Goal: Book appointment/travel/reservation

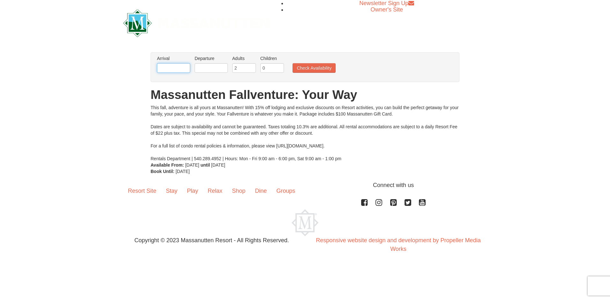
click at [177, 68] on input "text" at bounding box center [173, 68] width 33 height 10
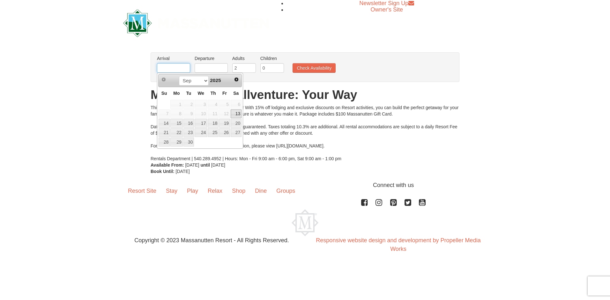
click at [177, 68] on input "text" at bounding box center [173, 68] width 33 height 10
click at [208, 134] on link "20" at bounding box center [213, 132] width 11 height 9
type input "[DATE]"
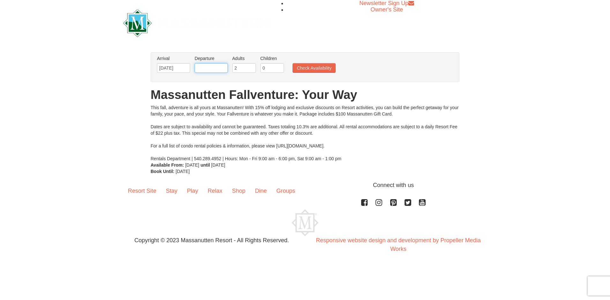
click at [219, 66] on input "text" at bounding box center [210, 68] width 33 height 10
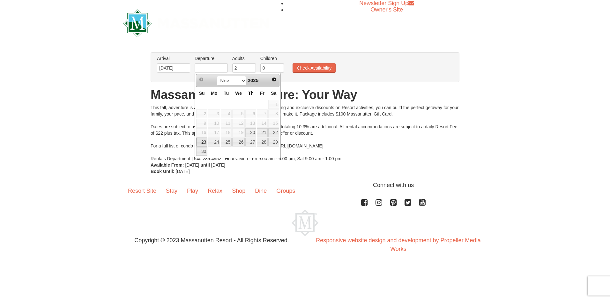
click at [205, 141] on link "23" at bounding box center [201, 141] width 11 height 9
type input "[DATE]"
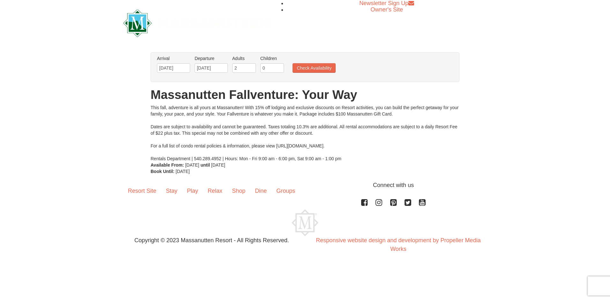
click at [278, 62] on li "Children Please format dates MM/DD/YYYY 0" at bounding box center [272, 65] width 27 height 21
click at [266, 64] on input "0" at bounding box center [272, 68] width 24 height 10
type input "03"
click at [345, 91] on h1 "Massanutten Fallventure: Your Way" at bounding box center [304, 94] width 309 height 13
click at [326, 68] on button "Check Availability" at bounding box center [313, 68] width 43 height 10
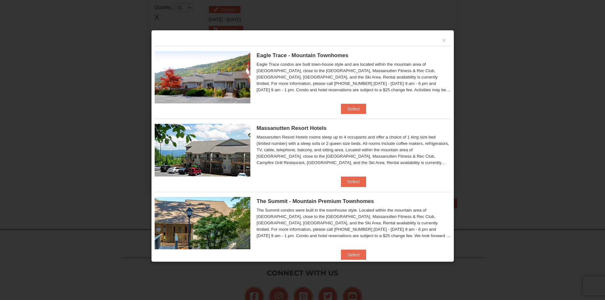
scroll to position [99, 0]
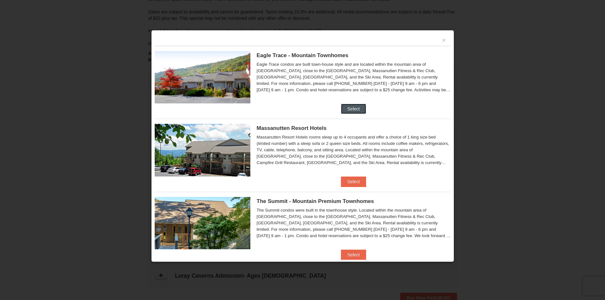
click at [355, 106] on button "Select" at bounding box center [353, 109] width 25 height 10
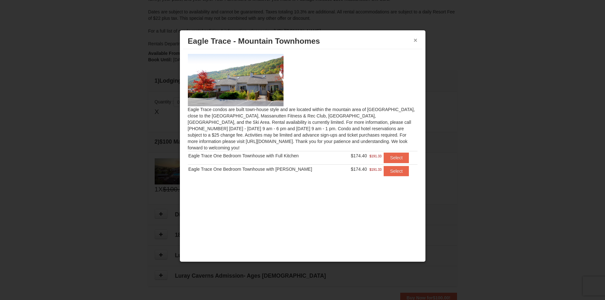
click at [414, 41] on button "×" at bounding box center [416, 40] width 4 height 6
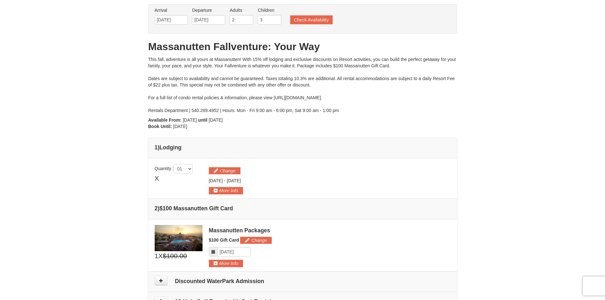
scroll to position [0, 0]
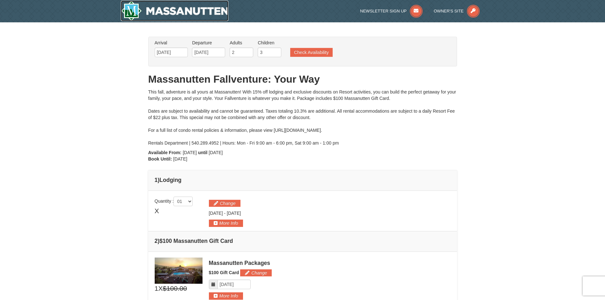
click at [133, 9] on img at bounding box center [175, 11] width 108 height 20
